Goal: Check status

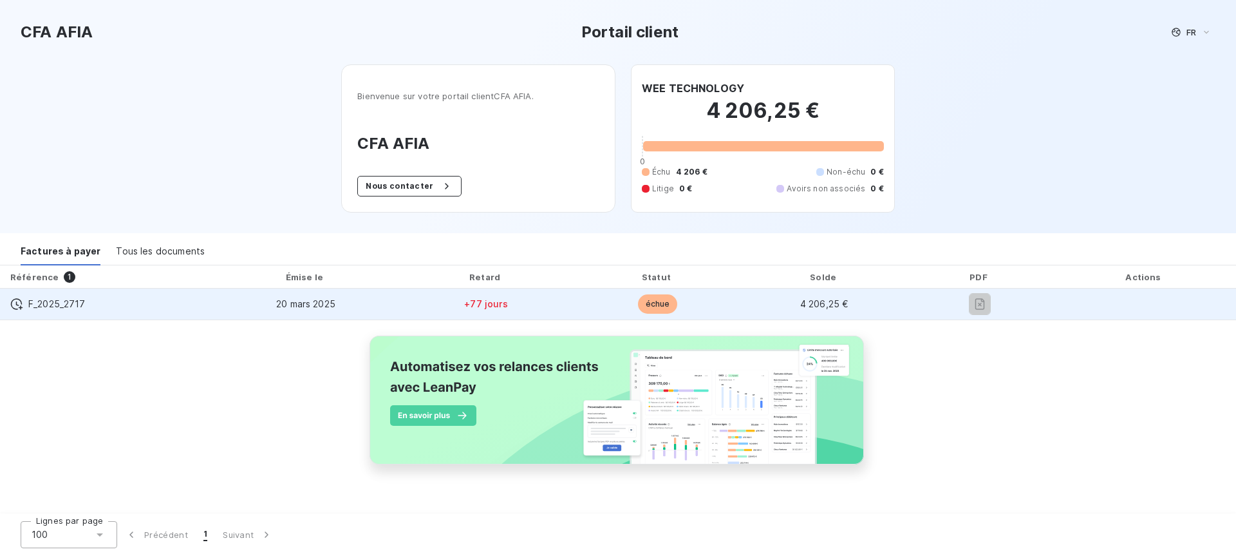
drag, startPoint x: 486, startPoint y: 304, endPoint x: 423, endPoint y: 306, distance: 63.1
click at [486, 304] on span "+77 jours" at bounding box center [485, 303] width 43 height 11
drag, startPoint x: 382, startPoint y: 306, endPoint x: 283, endPoint y: 302, distance: 99.2
click at [382, 306] on td "20 mars 2025" at bounding box center [305, 303] width 187 height 31
click at [959, 305] on div at bounding box center [980, 304] width 126 height 21
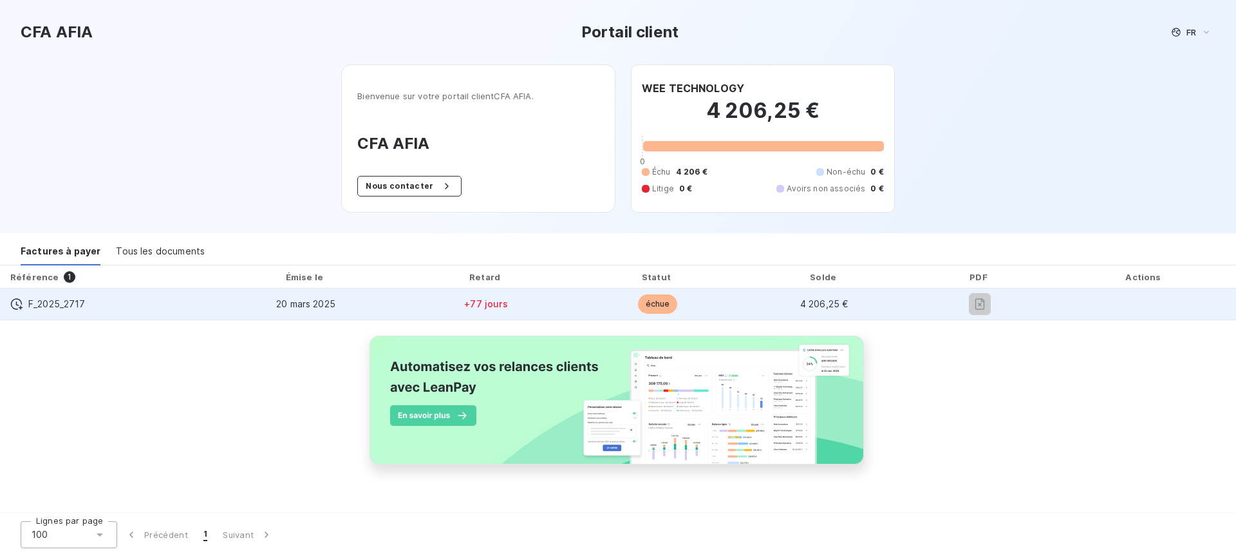
click at [118, 303] on div "F_2025_2717" at bounding box center [106, 303] width 192 height 13
click at [55, 301] on span "F_2025_2717" at bounding box center [56, 303] width 57 height 13
click at [21, 308] on icon at bounding box center [17, 304] width 12 height 12
click at [20, 308] on icon at bounding box center [17, 304] width 12 height 12
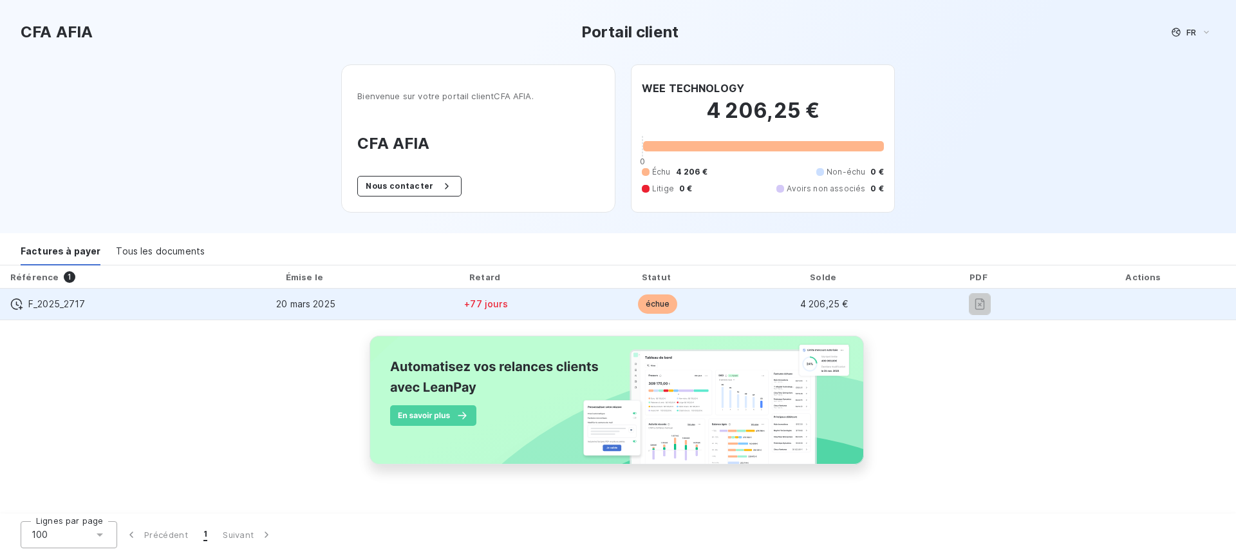
click at [1110, 303] on td at bounding box center [1144, 303] width 183 height 31
drag, startPoint x: 702, startPoint y: 313, endPoint x: 695, endPoint y: 313, distance: 7.1
click at [702, 313] on td "échue" at bounding box center [657, 303] width 169 height 31
drag, startPoint x: 106, startPoint y: 301, endPoint x: 29, endPoint y: 303, distance: 77.3
click at [29, 303] on div "F_2025_2717" at bounding box center [106, 303] width 192 height 13
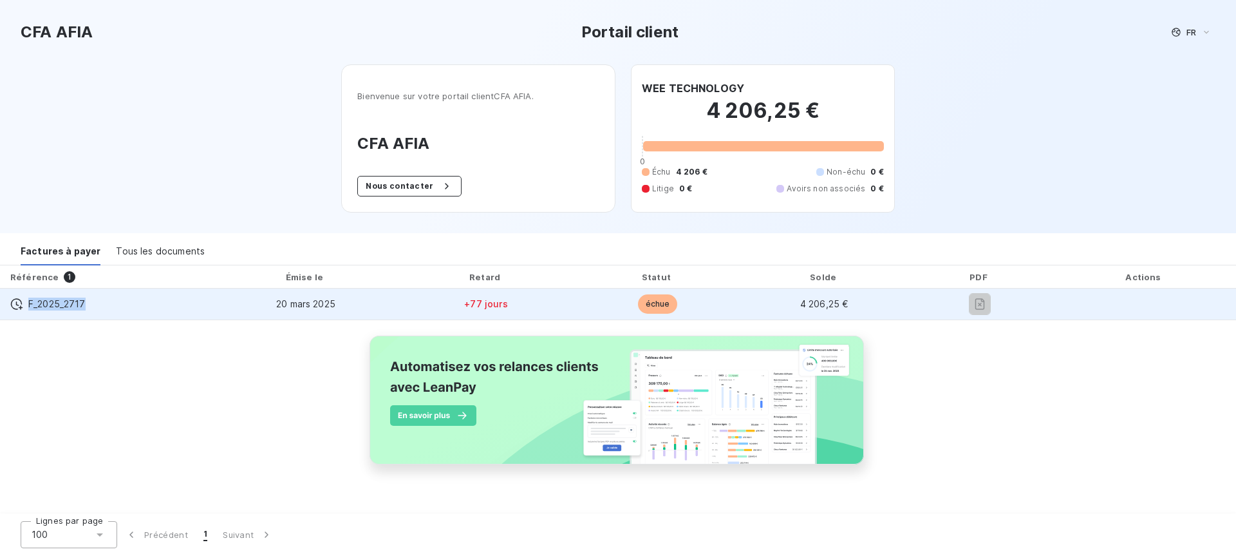
copy span "F_2025_2717"
